Goal: Information Seeking & Learning: Learn about a topic

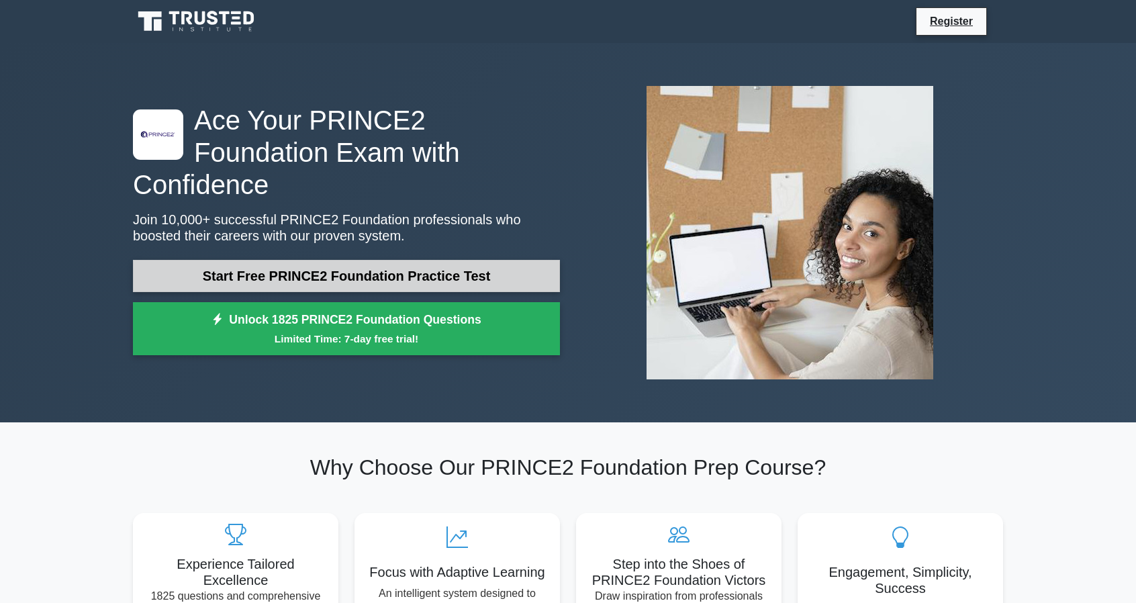
click at [366, 268] on link "Start Free PRINCE2 Foundation Practice Test" at bounding box center [346, 276] width 427 height 32
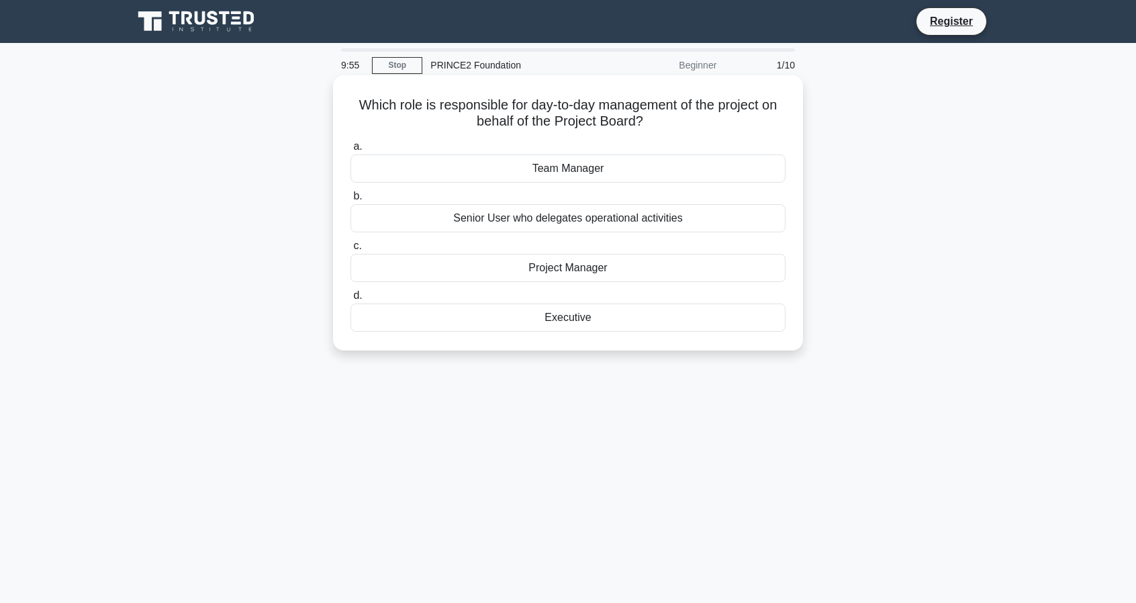
click at [558, 266] on div "Project Manager" at bounding box center [567, 268] width 435 height 28
click at [350, 250] on input "c. Project Manager" at bounding box center [350, 246] width 0 height 9
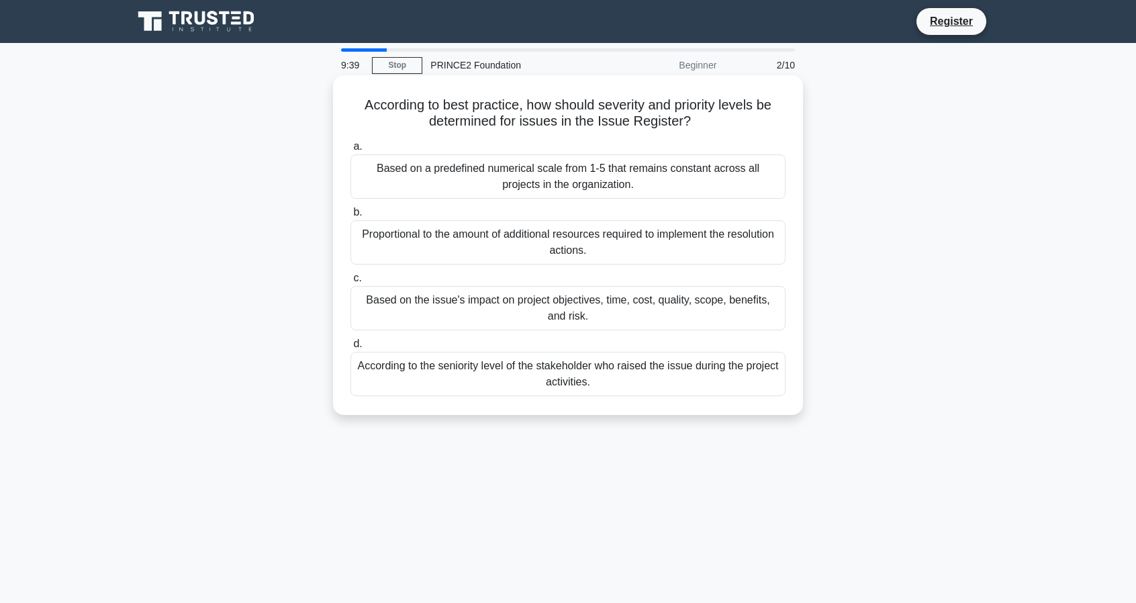
click at [592, 310] on div "Based on the issue's impact on project objectives, time, cost, quality, scope, …" at bounding box center [567, 308] width 435 height 44
click at [350, 283] on input "c. Based on the issue's impact on project objectives, time, cost, quality, scop…" at bounding box center [350, 278] width 0 height 9
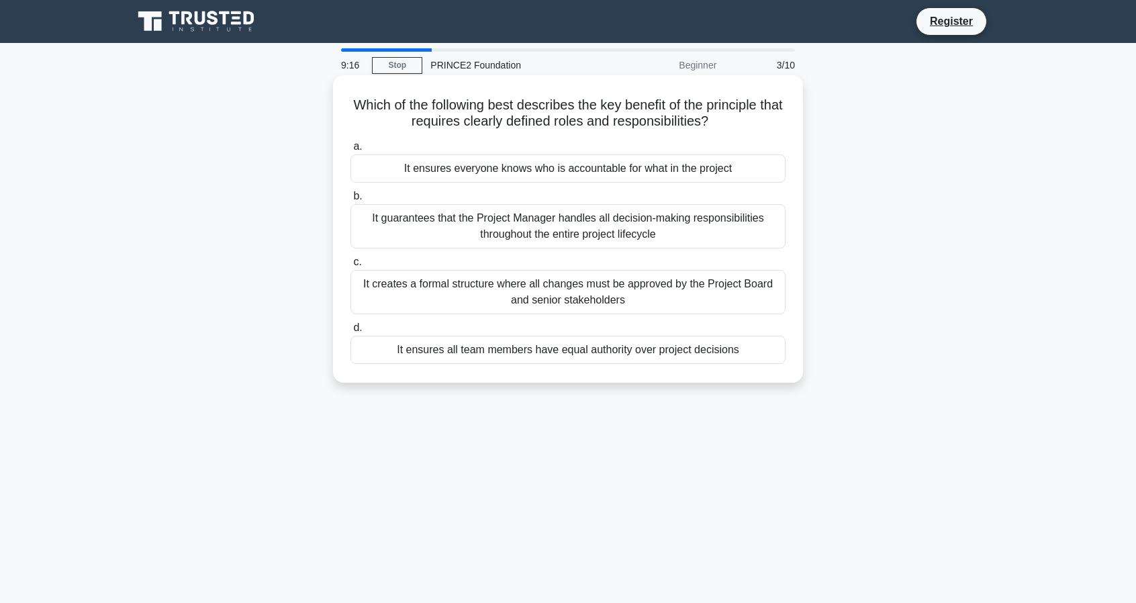
click at [624, 295] on div "It creates a formal structure where all changes must be approved by the Project…" at bounding box center [567, 292] width 435 height 44
click at [350, 266] on input "c. It creates a formal structure where all changes must be approved by the Proj…" at bounding box center [350, 262] width 0 height 9
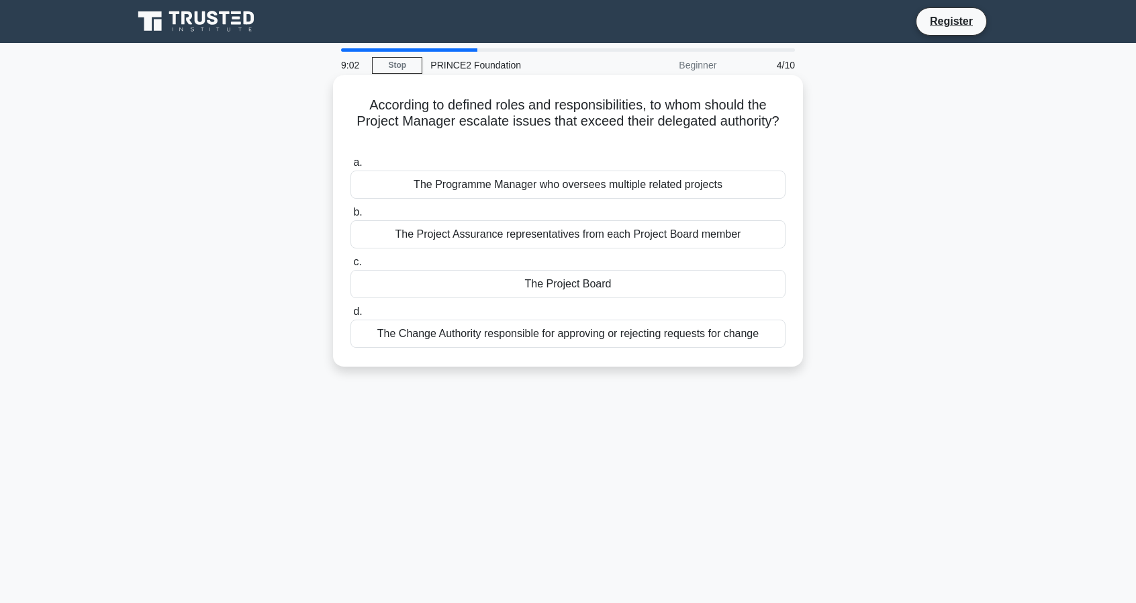
click at [626, 284] on div "The Project Board" at bounding box center [567, 284] width 435 height 28
click at [350, 266] on input "c. The Project Board" at bounding box center [350, 262] width 0 height 9
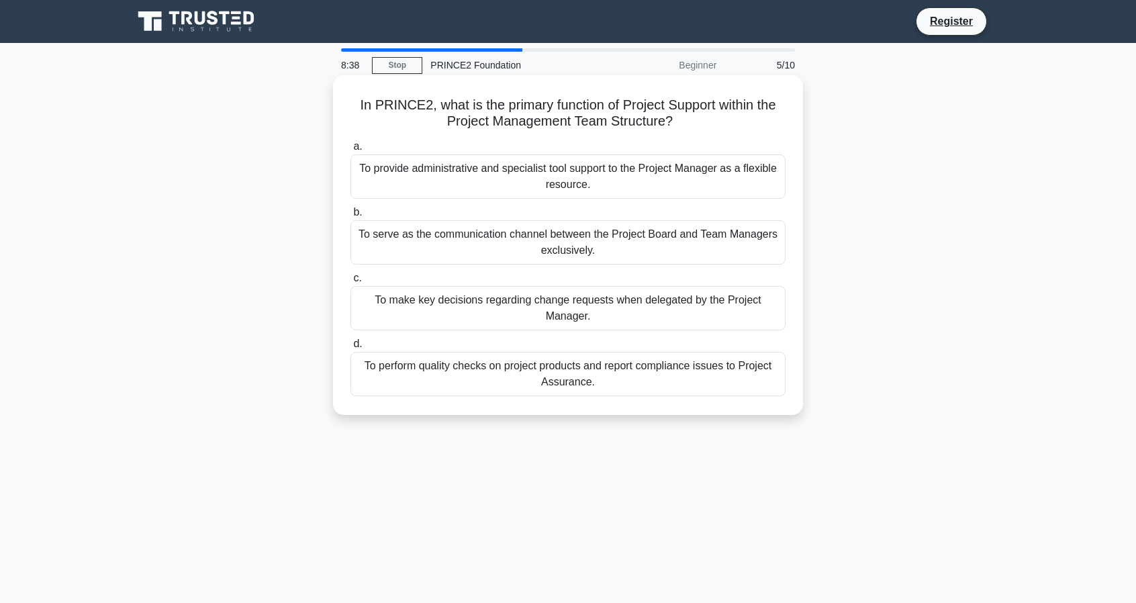
click at [669, 191] on div "To provide administrative and specialist tool support to the Project Manager as…" at bounding box center [567, 176] width 435 height 44
click at [350, 151] on input "a. To provide administrative and specialist tool support to the Project Manager…" at bounding box center [350, 146] width 0 height 9
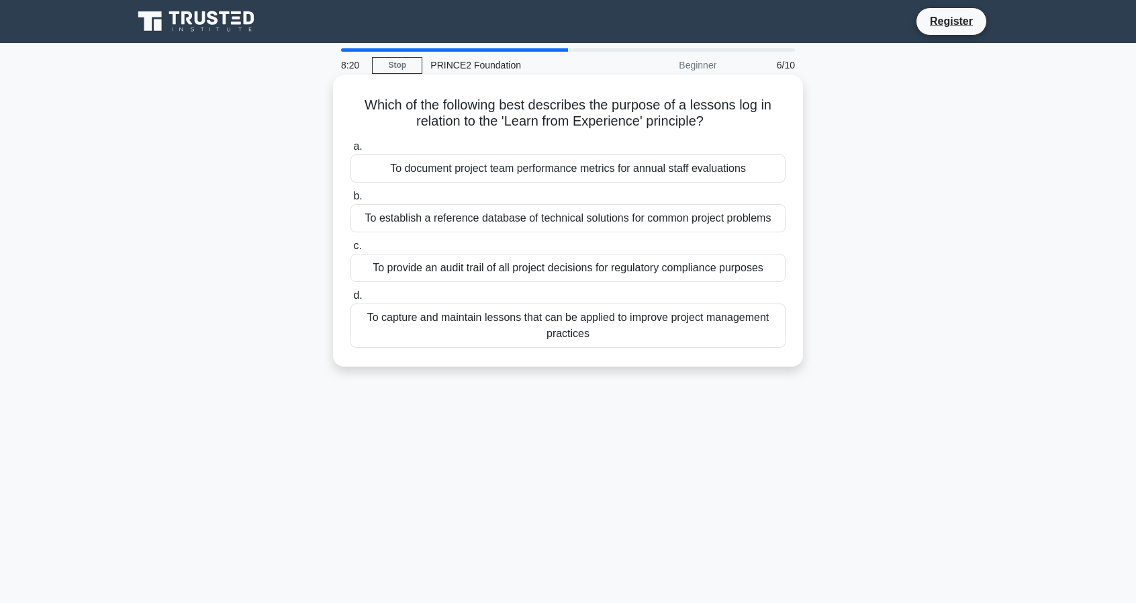
click at [677, 263] on div "To provide an audit trail of all project decisions for regulatory compliance pu…" at bounding box center [567, 268] width 435 height 28
click at [350, 250] on input "c. To provide an audit trail of all project decisions for regulatory compliance…" at bounding box center [350, 246] width 0 height 9
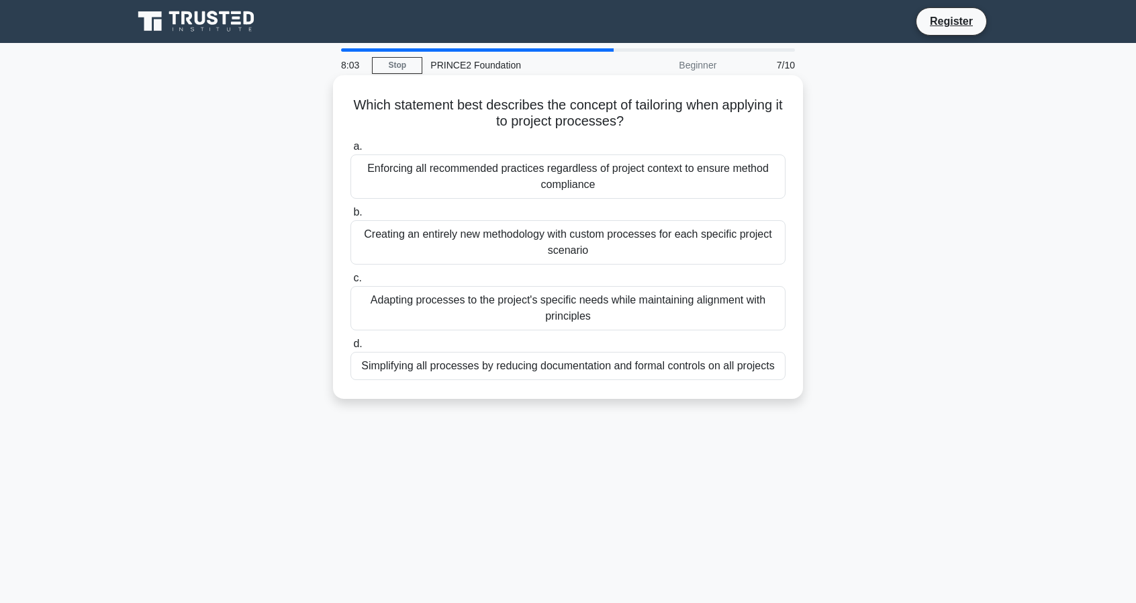
click at [601, 314] on div "Adapting processes to the project's specific needs while maintaining alignment …" at bounding box center [567, 308] width 435 height 44
click at [350, 283] on input "c. Adapting processes to the project's specific needs while maintaining alignme…" at bounding box center [350, 278] width 0 height 9
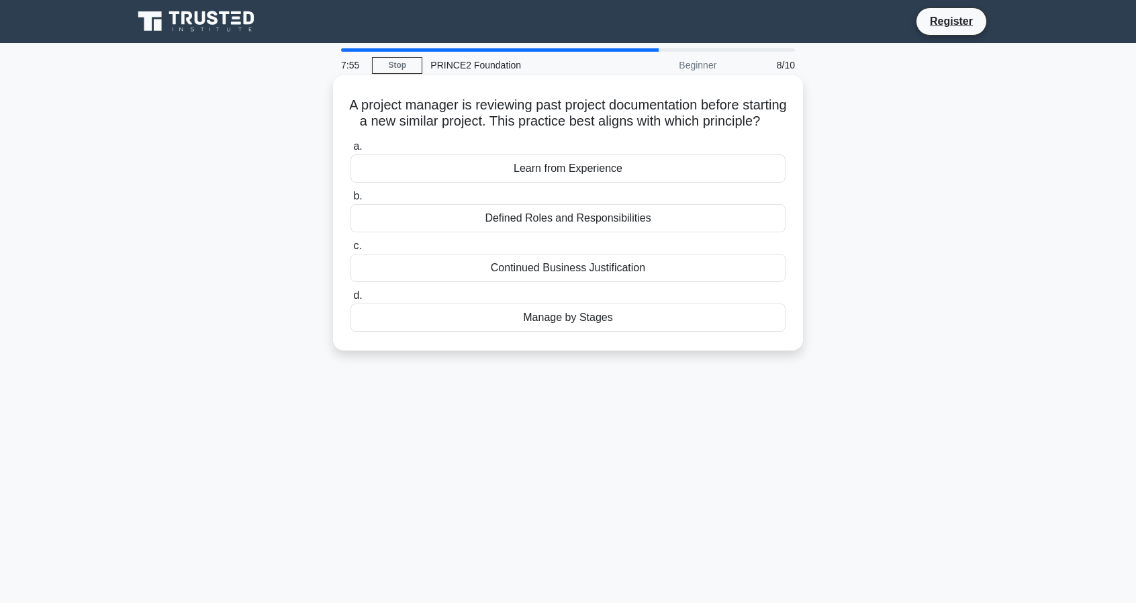
click at [679, 183] on div "Learn from Experience" at bounding box center [567, 168] width 435 height 28
click at [350, 151] on input "a. Learn from Experience" at bounding box center [350, 146] width 0 height 9
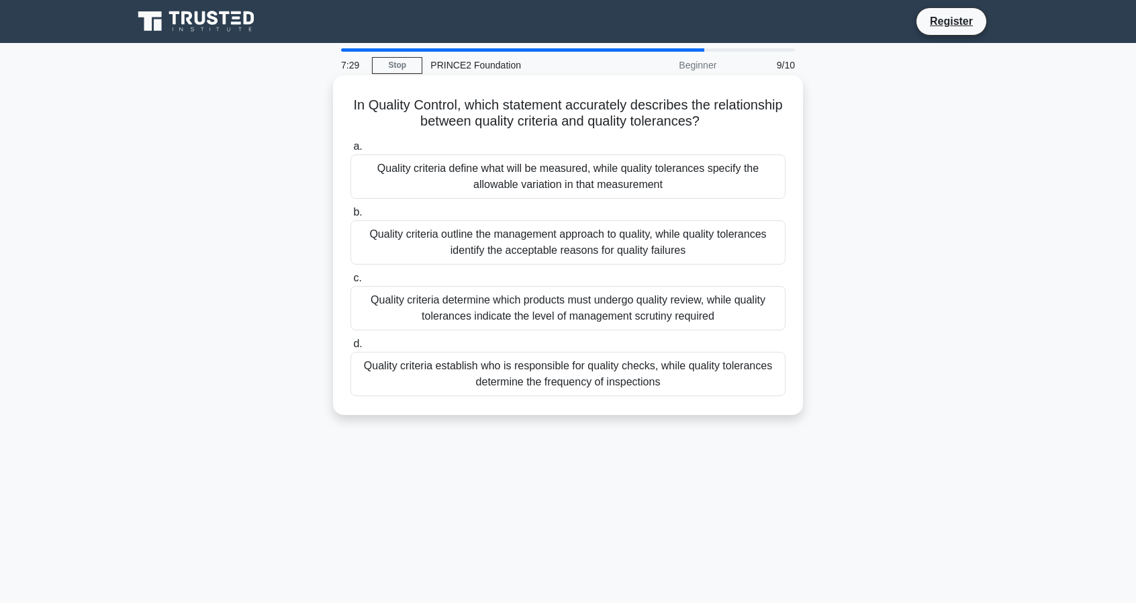
click at [719, 183] on div "Quality criteria define what will be measured, while quality tolerances specify…" at bounding box center [567, 176] width 435 height 44
click at [350, 151] on input "a. Quality criteria define what will be measured, while quality tolerances spec…" at bounding box center [350, 146] width 0 height 9
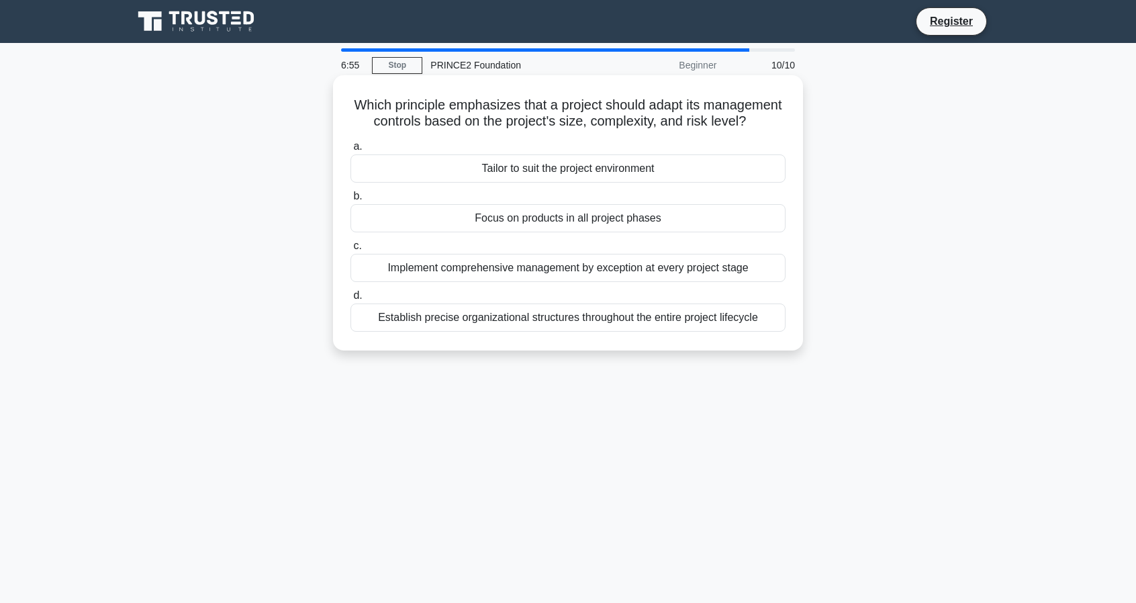
click at [715, 332] on div "Establish precise organizational structures throughout the entire project lifec…" at bounding box center [567, 317] width 435 height 28
click at [350, 300] on input "d. Establish precise organizational structures throughout the entire project li…" at bounding box center [350, 295] width 0 height 9
